Goal: Transaction & Acquisition: Purchase product/service

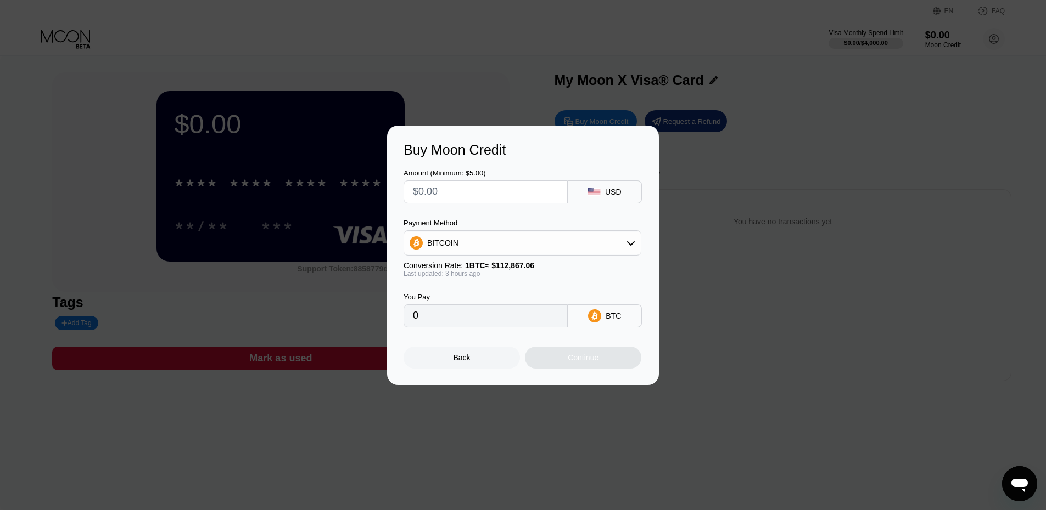
click at [476, 193] on input "text" at bounding box center [485, 192] width 145 height 22
type input "$1"
type input "0.00000887"
type input "$10"
type input "0.00008863"
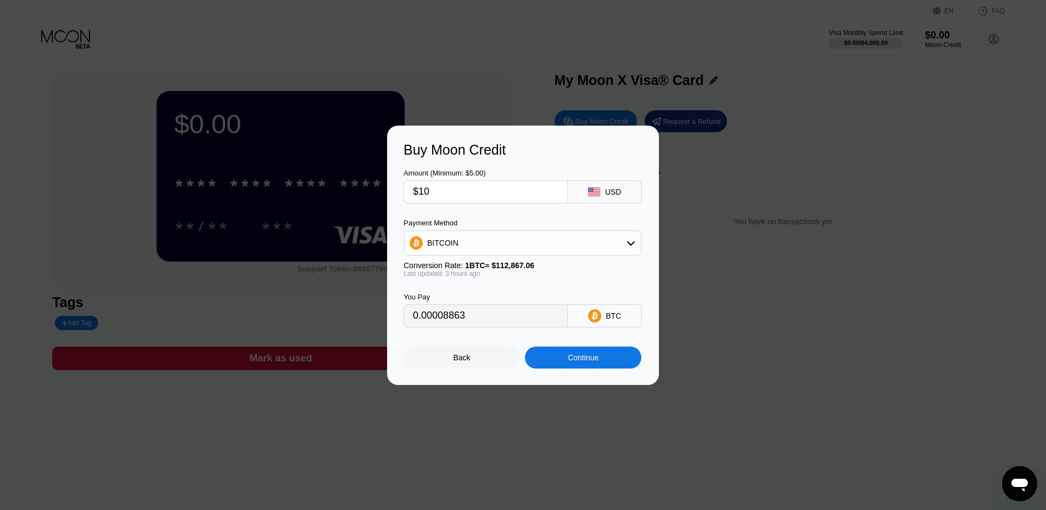
type input "$10"
click at [604, 194] on div "USD" at bounding box center [605, 192] width 74 height 23
click at [462, 200] on input "$10" at bounding box center [485, 192] width 145 height 22
click at [586, 215] on div "Amount (Minimum: $5.00) $10 USD Payment Method BITCOIN Conversion Rate: 1 BTC ≈…" at bounding box center [522, 243] width 239 height 170
click at [584, 244] on div "BITCOIN" at bounding box center [522, 243] width 237 height 22
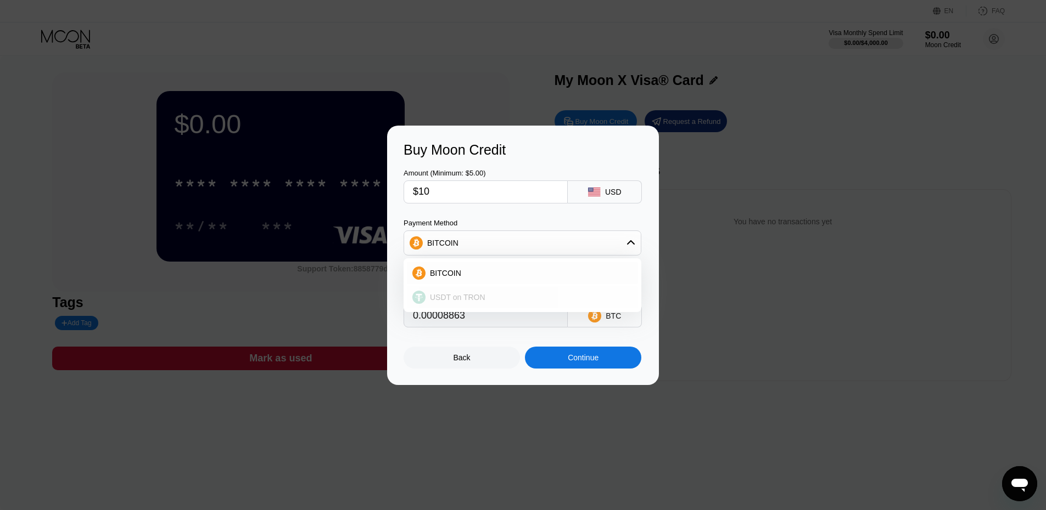
click at [560, 288] on div "USDT on TRON" at bounding box center [522, 298] width 231 height 22
type input "10.10"
click at [579, 355] on div "Continue" at bounding box center [583, 357] width 31 height 9
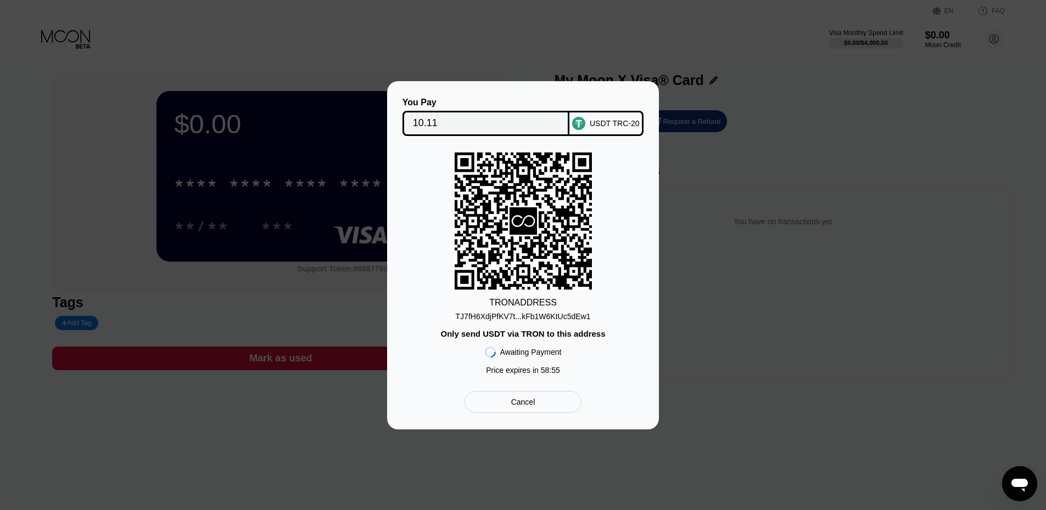
click at [564, 314] on div "TJ7fH6XdjPfKV7t...kFb1W6KtUc5dEw1" at bounding box center [523, 316] width 135 height 9
